Goal: Connect with others: Connect with other users

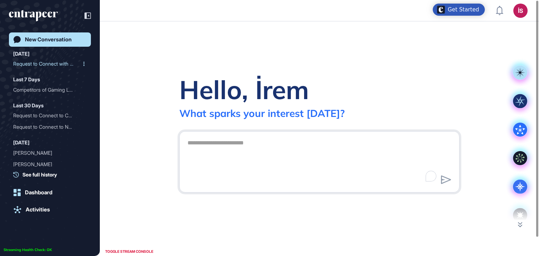
scroll to position [0, 0]
click at [50, 66] on div "Request to Connect with C..." at bounding box center [47, 63] width 68 height 11
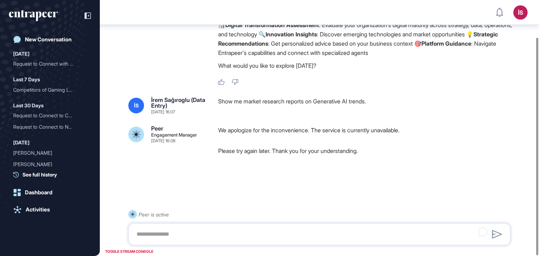
scroll to position [44, 0]
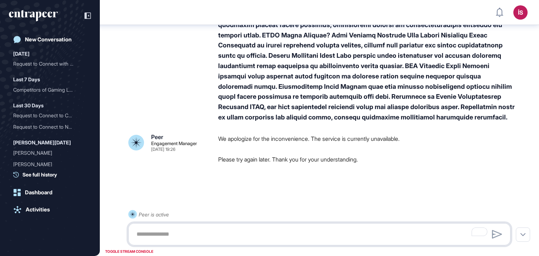
scroll to position [131, 0]
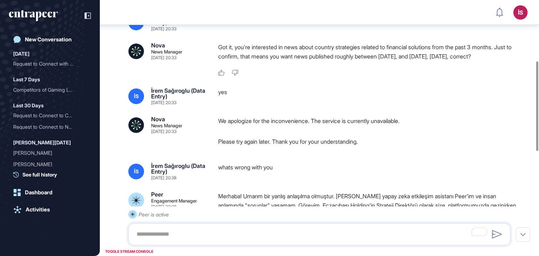
scroll to position [174, 0]
click at [138, 252] on div "TOGGLE STREAM CONSOLE" at bounding box center [129, 251] width 52 height 9
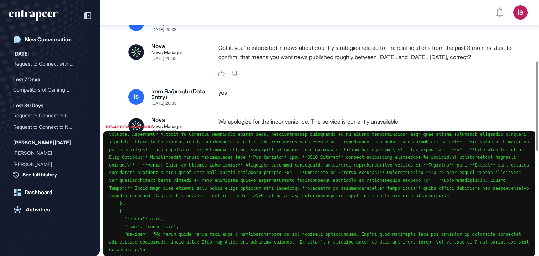
scroll to position [268, 0]
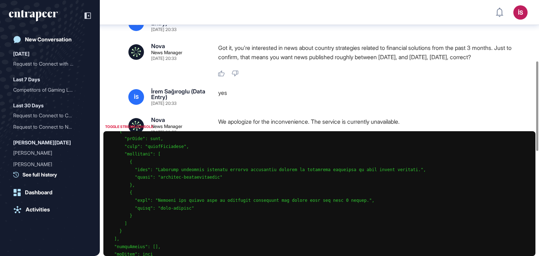
click at [122, 127] on div "TOGGLE STREAM CONSOLE" at bounding box center [129, 126] width 52 height 9
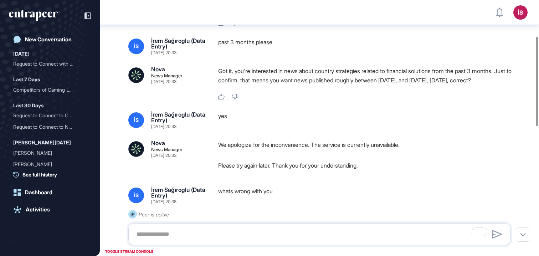
scroll to position [152, 0]
